Goal: Information Seeking & Learning: Learn about a topic

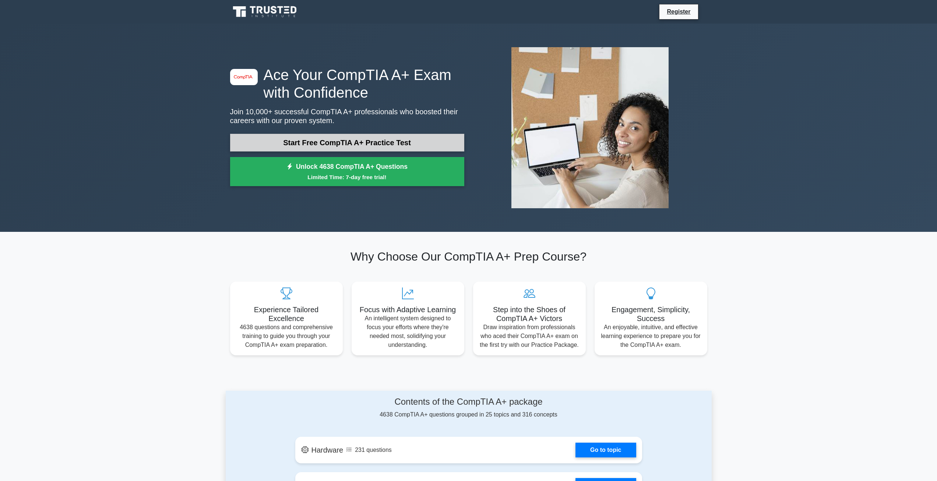
click at [368, 146] on link "Start Free CompTIA A+ Practice Test" at bounding box center [347, 143] width 234 height 18
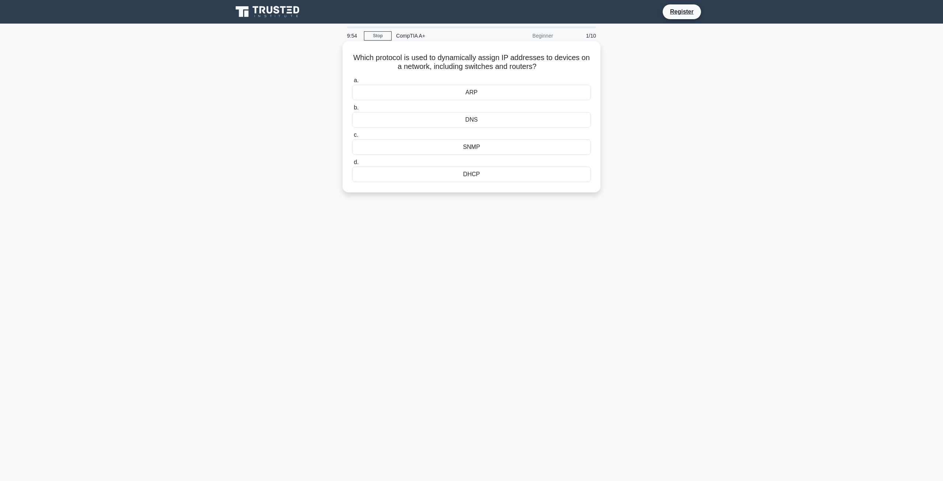
click at [487, 120] on div "DNS" at bounding box center [471, 119] width 239 height 15
click at [352, 110] on input "b. DNS" at bounding box center [352, 107] width 0 height 5
click at [470, 121] on div "Application whitelisting" at bounding box center [471, 119] width 239 height 15
click at [352, 110] on input "b. Application whitelisting" at bounding box center [352, 107] width 0 height 5
